Goal: Register for event/course

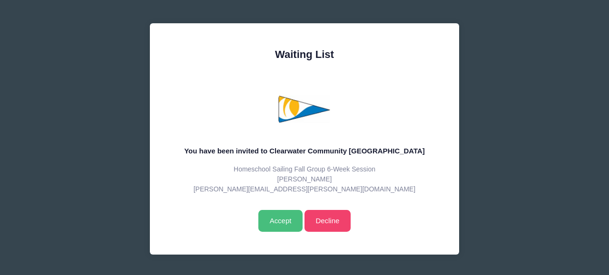
click at [283, 224] on input "Accept" at bounding box center [280, 221] width 44 height 22
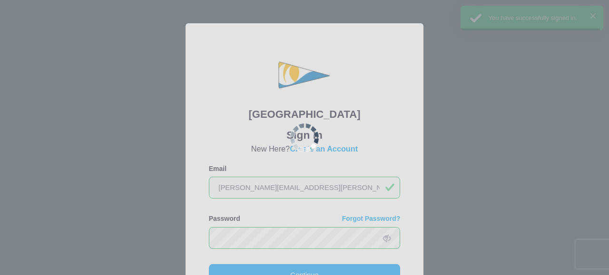
scroll to position [43, 0]
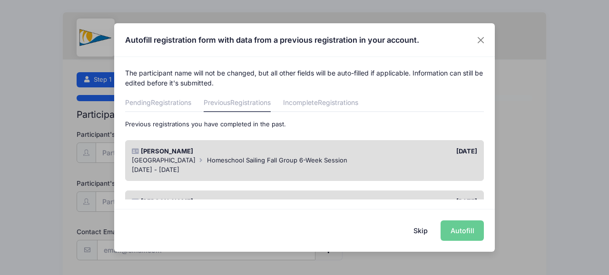
click at [282, 170] on div "Sep 5 - Oct 10, 2025" at bounding box center [305, 171] width 346 height 10
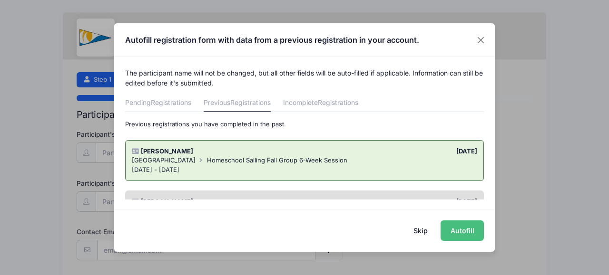
click at [468, 231] on button "Autofill" at bounding box center [461, 231] width 43 height 20
type input "[PERSON_NAME][EMAIL_ADDRESS][PERSON_NAME][DOMAIN_NAME]"
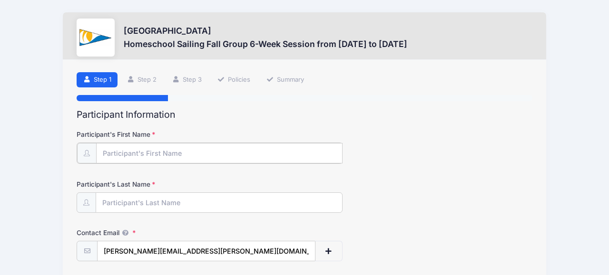
click at [179, 152] on input "Participant's First Name" at bounding box center [219, 153] width 246 height 20
type input "Ty"
type input "Glonek"
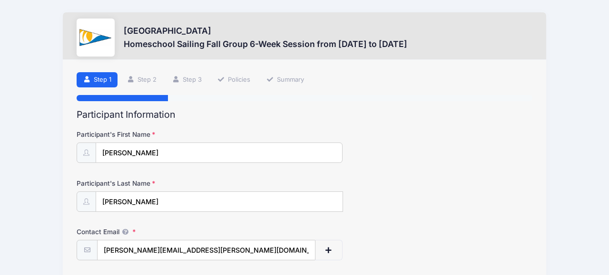
click at [432, 95] on div at bounding box center [305, 98] width 456 height 6
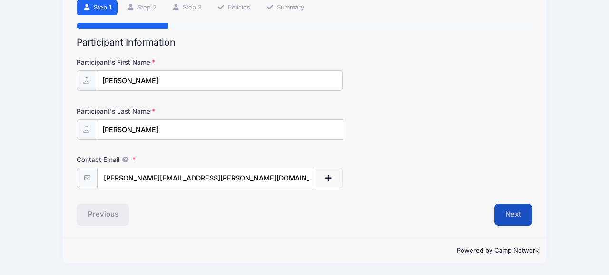
click at [509, 215] on button "Next" at bounding box center [513, 215] width 39 height 22
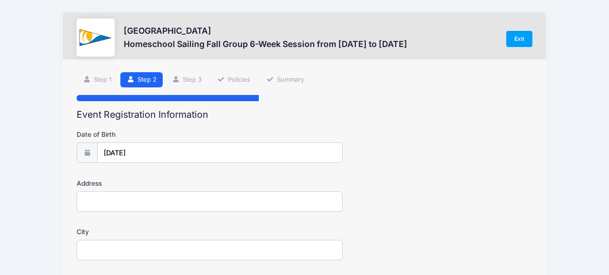
scroll to position [0, 0]
type input "2013"
click at [142, 151] on input "02/01/2013" at bounding box center [220, 153] width 245 height 20
select select "1"
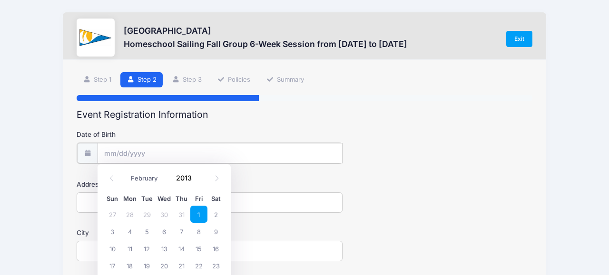
type input "2025"
select select "7"
click at [110, 153] on input "Date of Birth" at bounding box center [220, 153] width 245 height 20
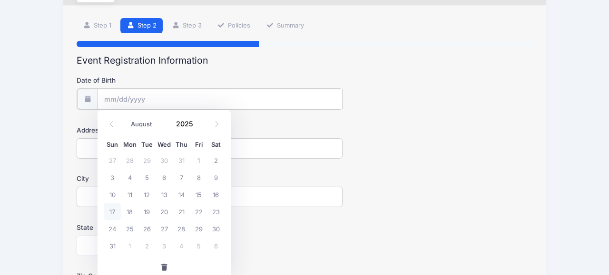
scroll to position [67, 0]
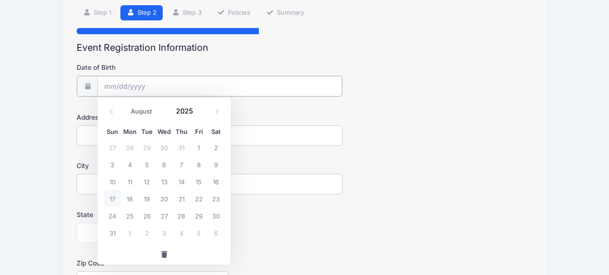
click at [106, 88] on input "Date of Birth" at bounding box center [220, 86] width 244 height 20
click at [189, 112] on input "2025" at bounding box center [186, 111] width 31 height 14
click at [198, 116] on span at bounding box center [198, 114] width 7 height 7
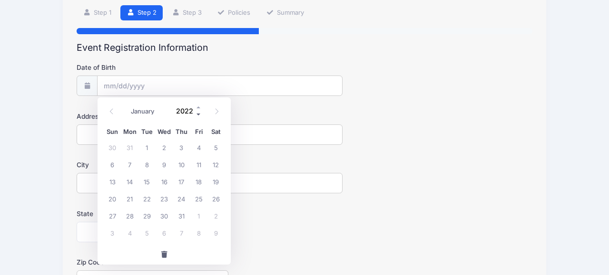
click at [198, 116] on span at bounding box center [198, 114] width 7 height 7
type input "2019"
click at [153, 113] on select "January February March April May June July August September October November De…" at bounding box center [147, 112] width 42 height 12
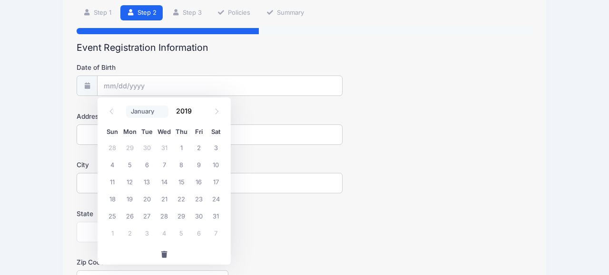
select select "8"
click at [126, 106] on select "January February March April May June July August September October November De…" at bounding box center [147, 112] width 42 height 12
click at [197, 196] on span "27" at bounding box center [198, 198] width 17 height 17
type input "09/27/2019"
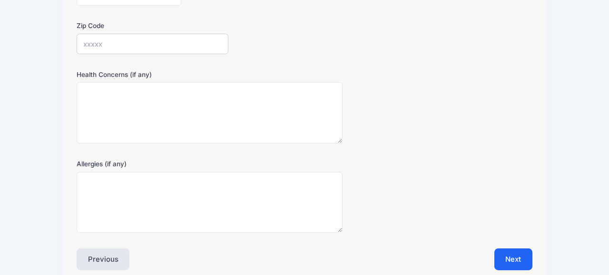
scroll to position [350, 0]
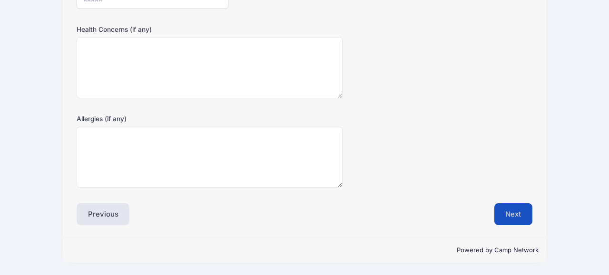
click at [514, 218] on button "Next" at bounding box center [513, 215] width 39 height 22
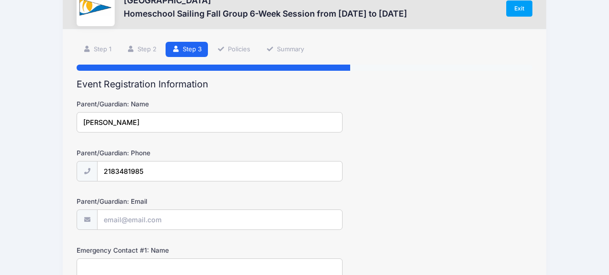
scroll to position [81, 0]
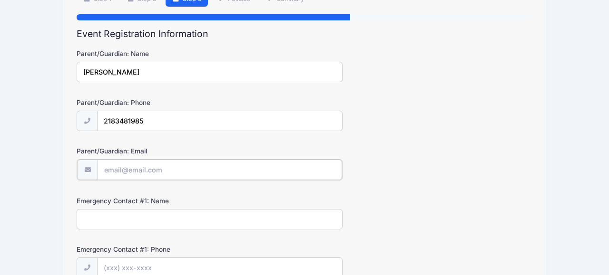
click at [160, 174] on input "Parent/Guardian: Email" at bounding box center [220, 170] width 244 height 20
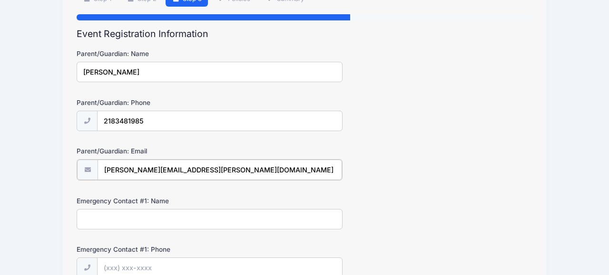
type input "[PERSON_NAME][EMAIL_ADDRESS][PERSON_NAME][DOMAIN_NAME]"
click at [386, 138] on form "Parent/Guardian: Name Shannon Glonek Parent/Guardian: Phone 2183481985 Parent/G…" at bounding box center [305, 260] width 456 height 423
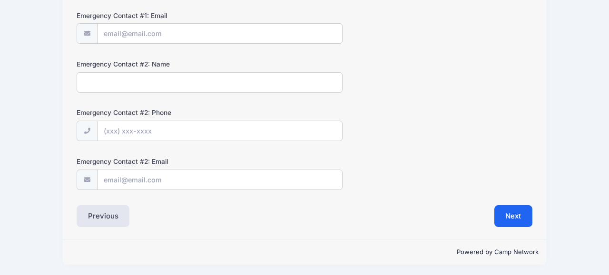
scroll to position [364, 0]
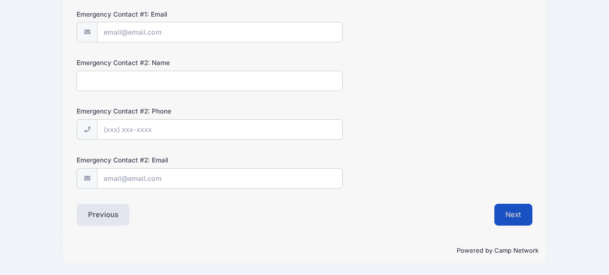
click at [523, 215] on button "Next" at bounding box center [513, 215] width 39 height 22
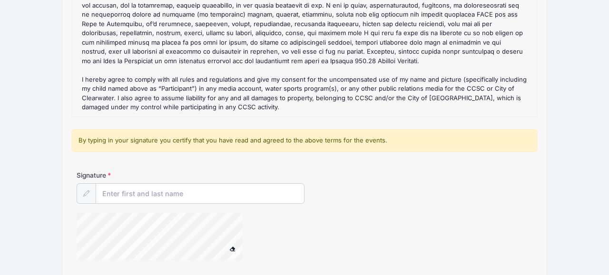
scroll to position [160, 0]
click at [186, 196] on input "Signature" at bounding box center [200, 194] width 208 height 20
type input "Shannon Glonek"
click at [384, 226] on div at bounding box center [305, 238] width 456 height 50
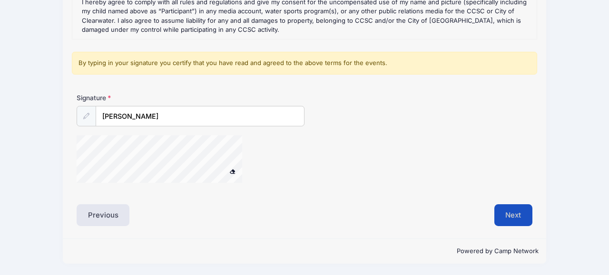
click at [514, 216] on button "Next" at bounding box center [513, 216] width 39 height 22
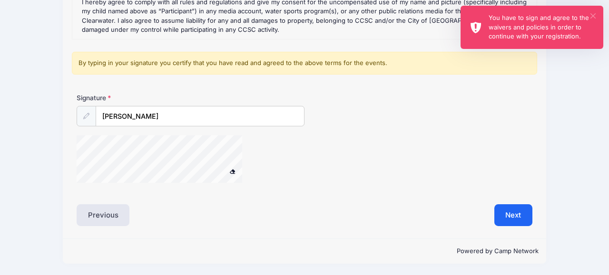
click at [595, 14] on button "×" at bounding box center [592, 15] width 5 height 5
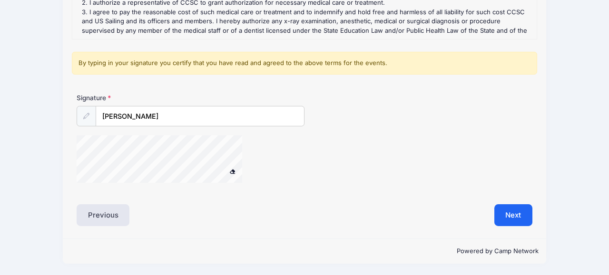
scroll to position [423, 0]
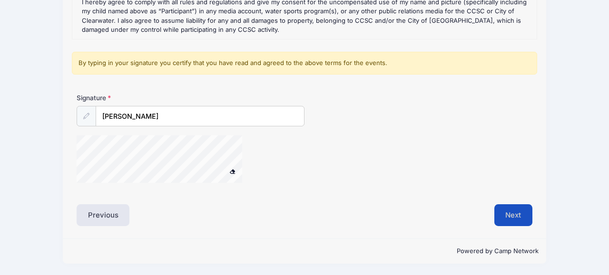
click at [497, 215] on button "Next" at bounding box center [513, 216] width 39 height 22
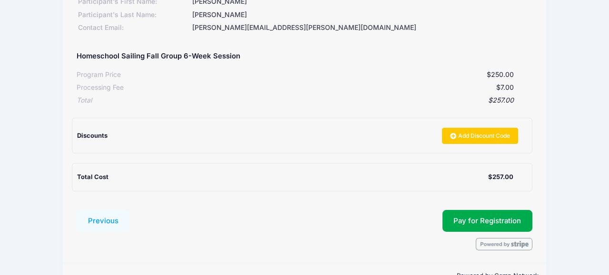
scroll to position [176, 0]
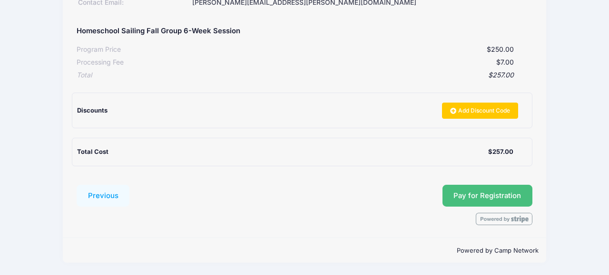
click at [483, 196] on span "Pay for Registration" at bounding box center [487, 196] width 68 height 9
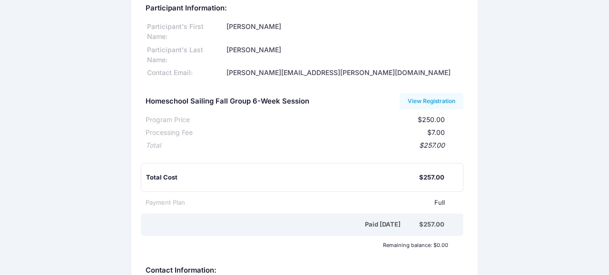
scroll to position [48, 0]
